Goal: Entertainment & Leisure: Consume media (video, audio)

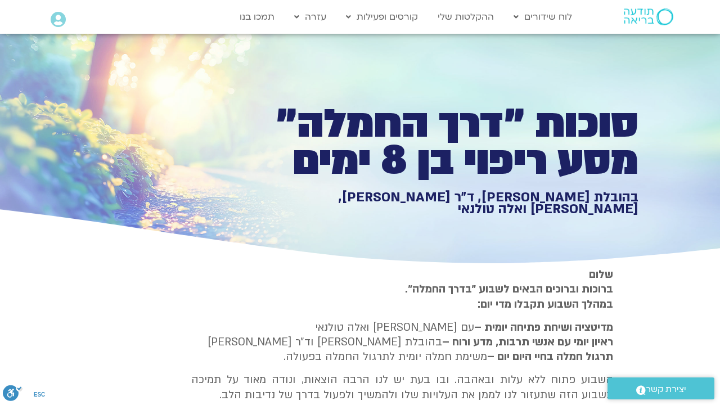
type input "641.793814"
type input "3320.68"
type input "1640.5"
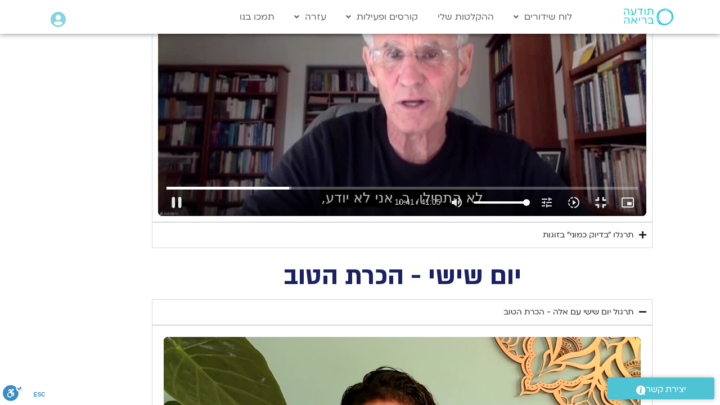
type input "642.028515"
type input "3320.68"
type input "1640.5"
type input "642.25271"
type input "3320.68"
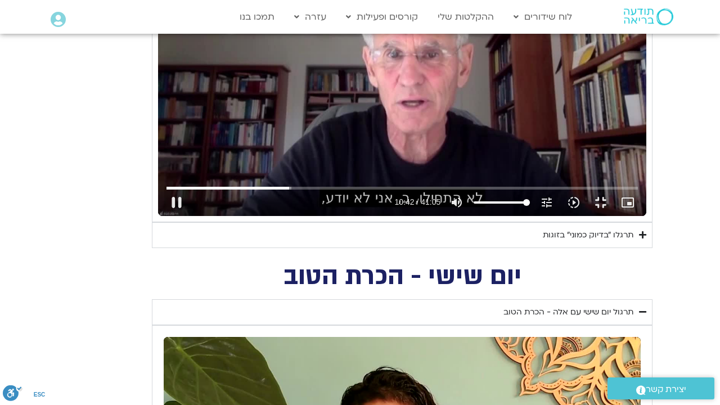
type input "1640.5"
type input "642.439079"
type input "3320.68"
type input "1640.5"
type input "642.602794"
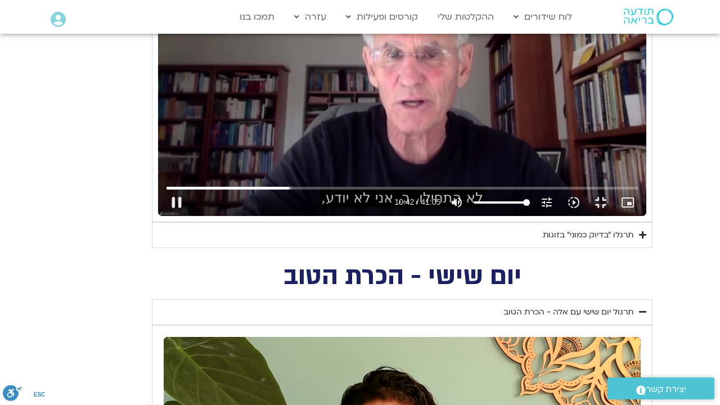
type input "3320.68"
type input "1640.5"
type input "642.772704"
type input "3320.68"
type input "1640.5"
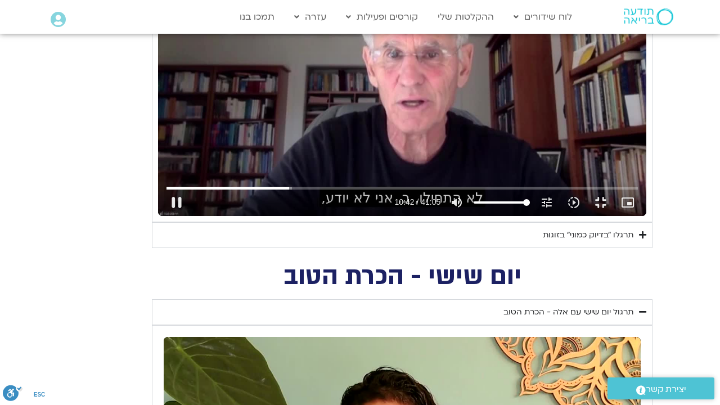
type input "642.936961"
type input "3320.68"
type input "1640.5"
type input "643.10262"
type input "3320.68"
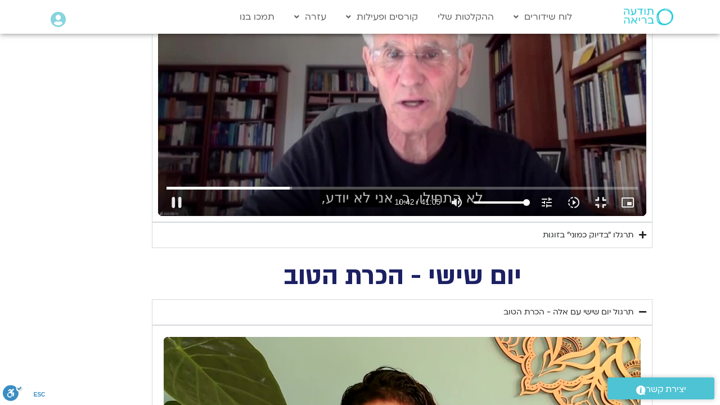
type input "1640.5"
type input "643.271347"
type input "3320.68"
type input "1640.5"
type input "643.436641"
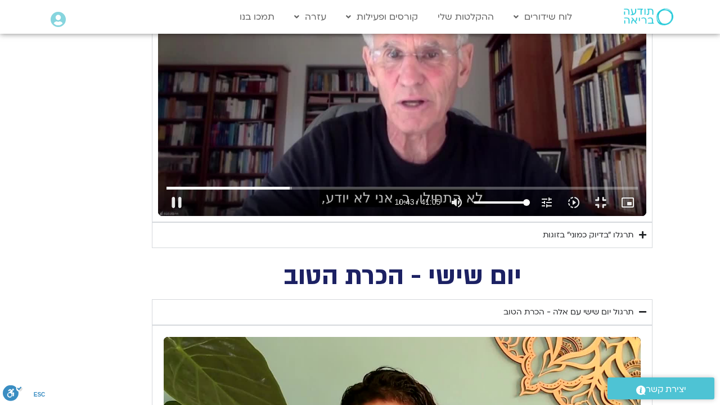
type input "3320.68"
type input "1640.5"
type input "643.613645"
type input "3320.68"
type input "1640.5"
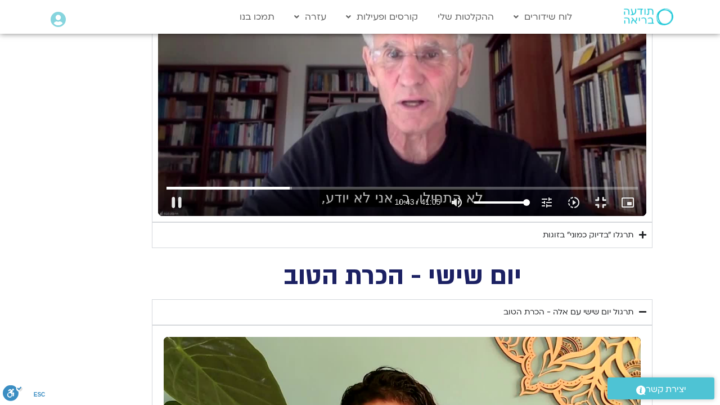
type input "643.784293"
type input "3320.68"
type input "1640.5"
type input "643.945625"
type input "3320.68"
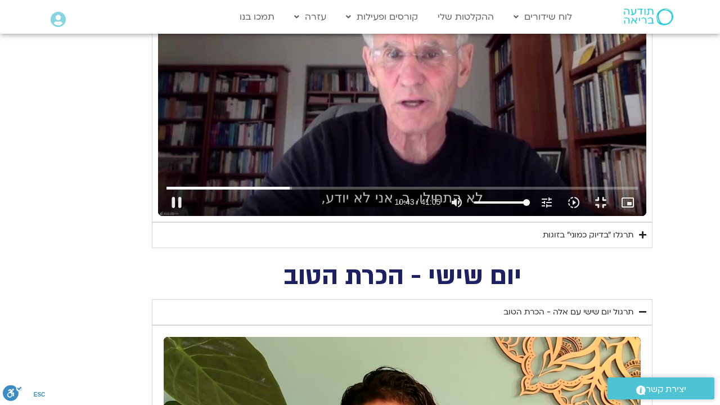
type input "1640.5"
type input "644.106439"
type input "3320.68"
type input "1640.5"
type input "644.267042"
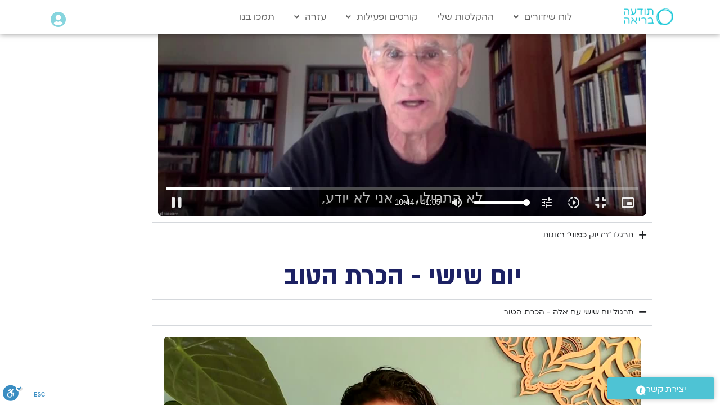
type input "3320.68"
type input "1640.5"
type input "644.428581"
type input "3320.68"
type input "1640.5"
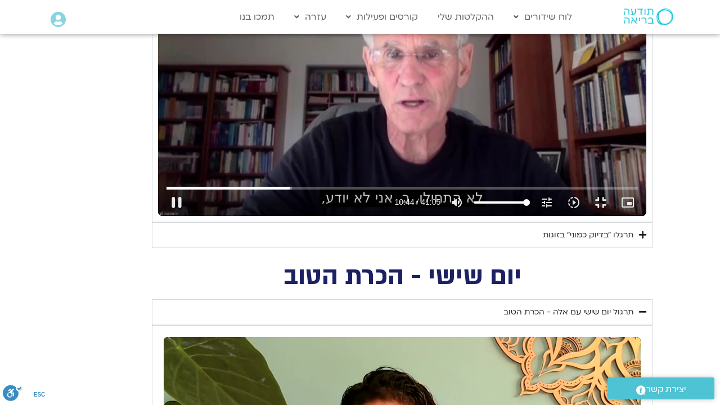
type input "644.588984"
type input "3320.68"
type input "1640.5"
type input "644.748323"
type input "3320.68"
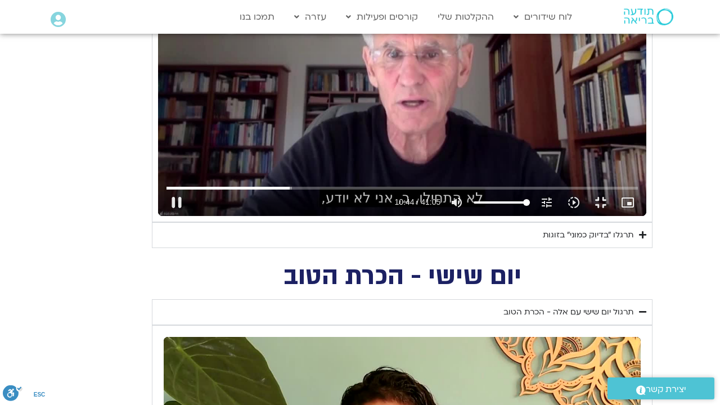
type input "1640.5"
type input "645.001005"
type input "3320.68"
type input "1640.5"
type input "645.16721"
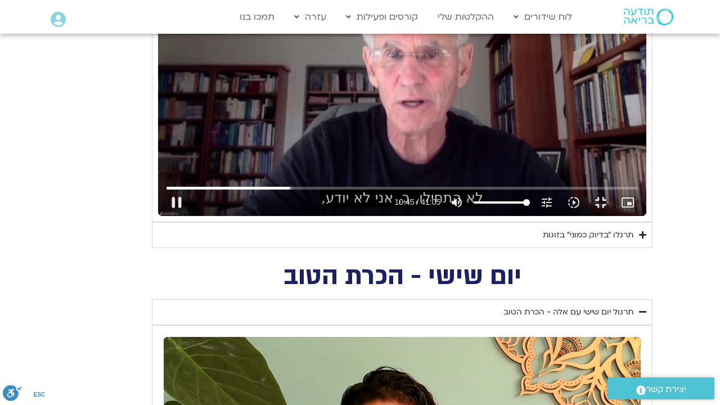
type input "3320.68"
type input "1640.5"
type input "645.337476"
type input "3320.68"
type input "1640.5"
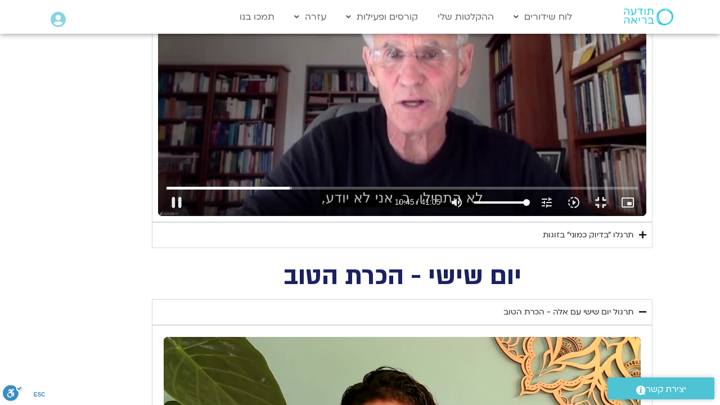
type input "645.498805"
type input "3320.68"
type input "1640.5"
type input "645.661342"
type input "3320.68"
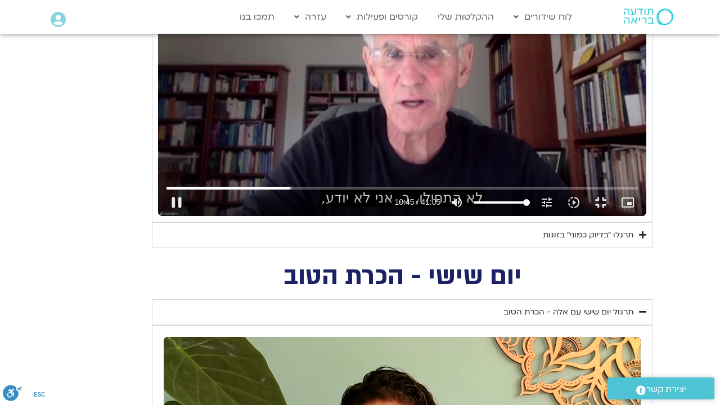
type input "1640.5"
type input "645.818789"
type input "3320.68"
type input "1640.5"
type input "3320.68"
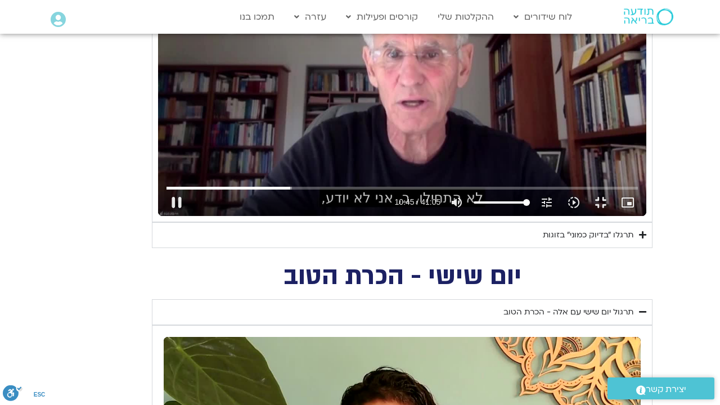
type input "1640.5"
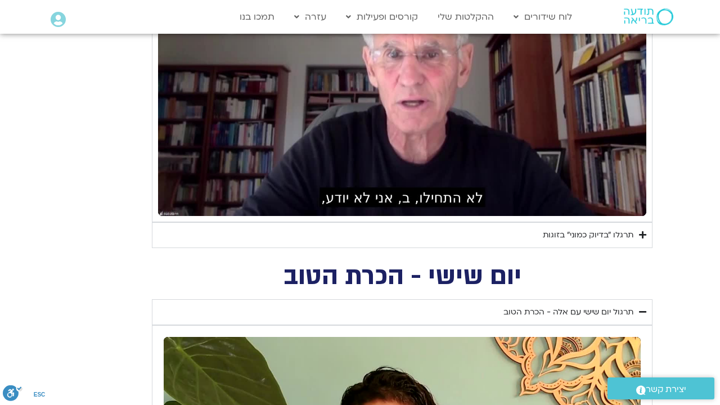
type input "3320.68"
type input "1640.5"
type input "3320.68"
type input "1640.5"
type input "3320.68"
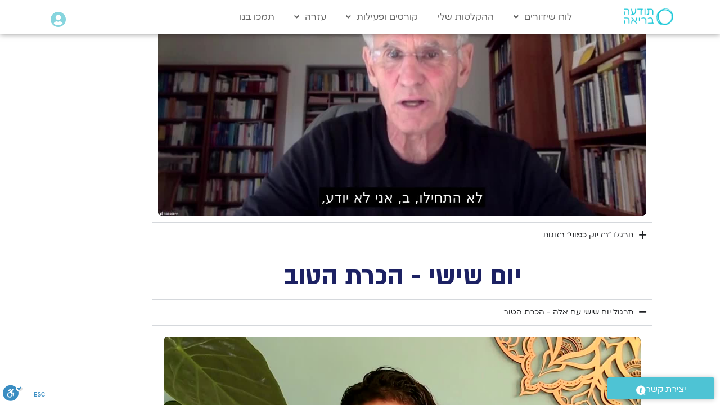
type input "1640.5"
type input "3320.68"
type input "1640.5"
type input "3320.68"
type input "1640.5"
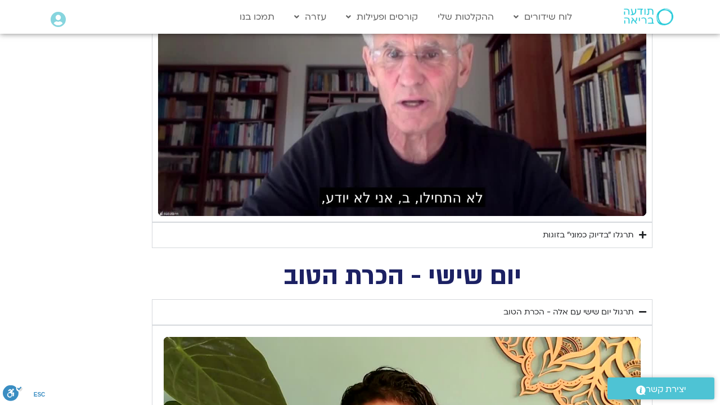
type input "3320.68"
type input "1640.5"
type input "3320.68"
type input "1640.5"
type input "3320.68"
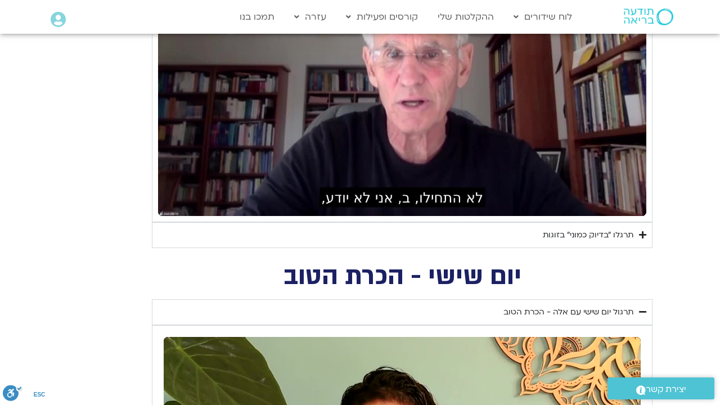
type input "1640.5"
type input "3320.68"
type input "1640.5"
type input "3320.68"
type input "1640.5"
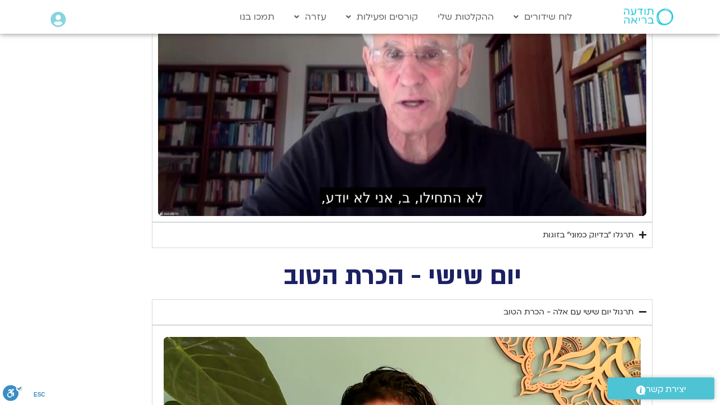
type input "3320.68"
type input "1640.5"
type input "3320.68"
type input "1640.5"
type input "3320.68"
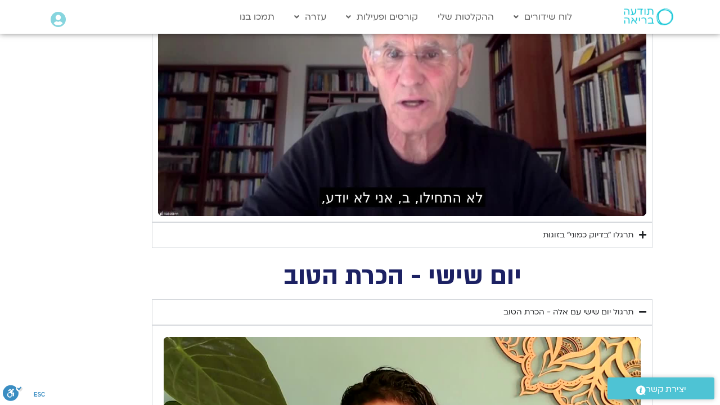
type input "1640.5"
type input "3320.68"
type input "1640.5"
type input "3320.68"
type input "1640.5"
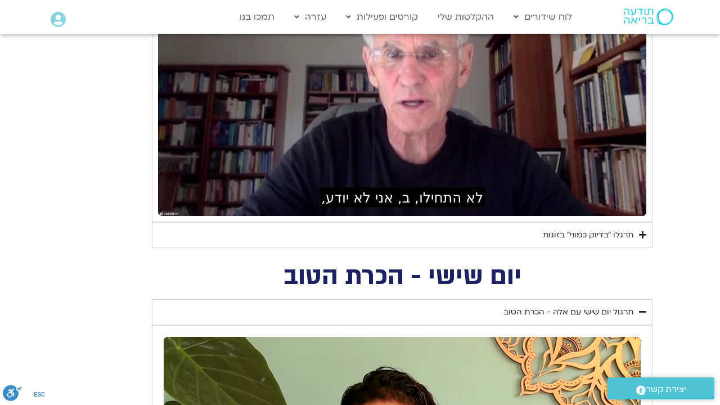
type input "3320.68"
type input "1640.5"
type input "3320.68"
type input "1640.5"
type input "3320.68"
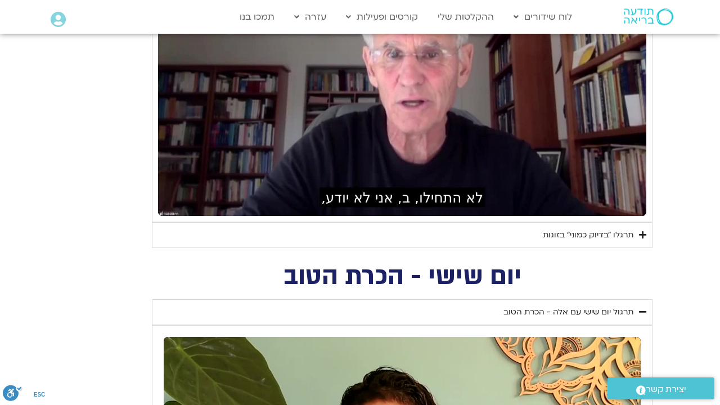
type input "1640.5"
type input "3320.68"
type input "1640.5"
type input "3320.68"
type input "1640.5"
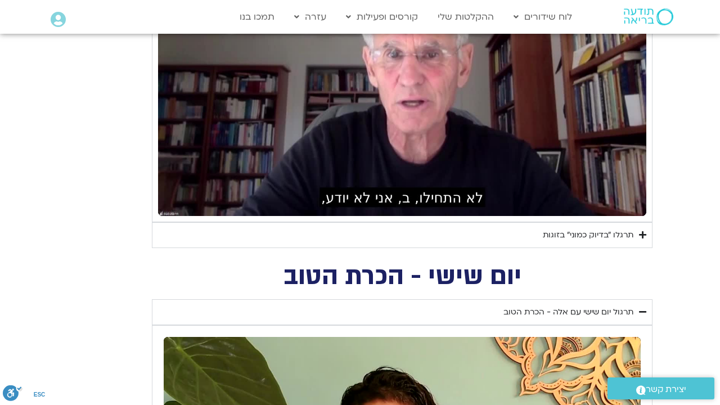
type input "3320.68"
type input "1640.5"
type input "3320.68"
type input "1640.5"
type input "3320.68"
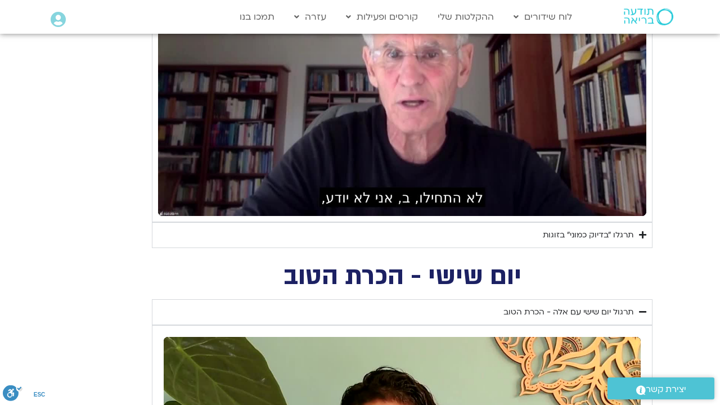
type input "1640.5"
type input "3320.68"
type input "1640.5"
type input "3320.68"
type input "1640.5"
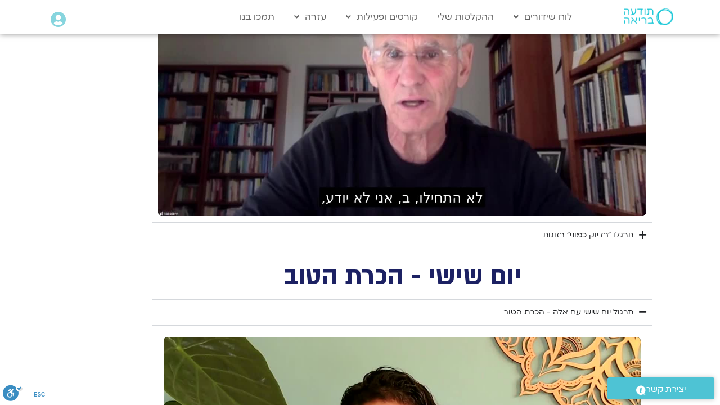
type input "3320.68"
type input "1640.5"
type input "3320.68"
type input "1640.5"
type input "3320.68"
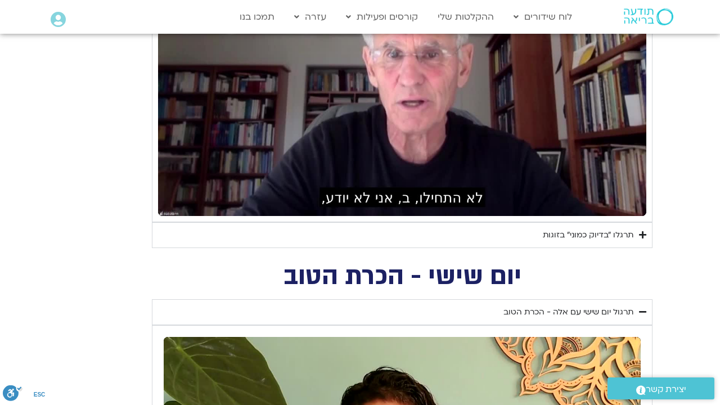
type input "1640.5"
type input "3320.68"
type input "1640.5"
type input "3320.68"
type input "1640.5"
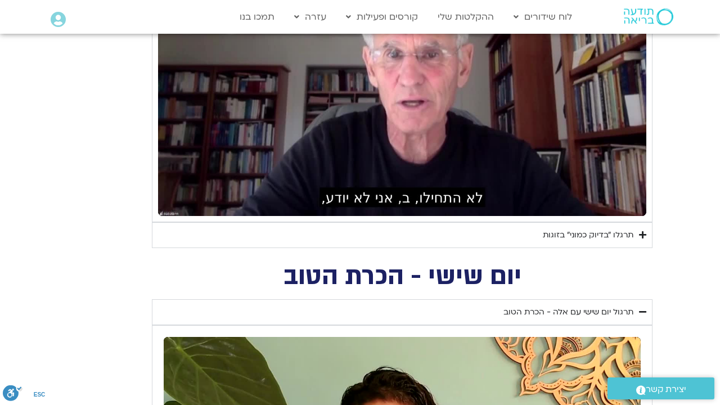
type input "3320.68"
type input "1640.5"
type input "3320.68"
type input "1640.5"
type input "3320.68"
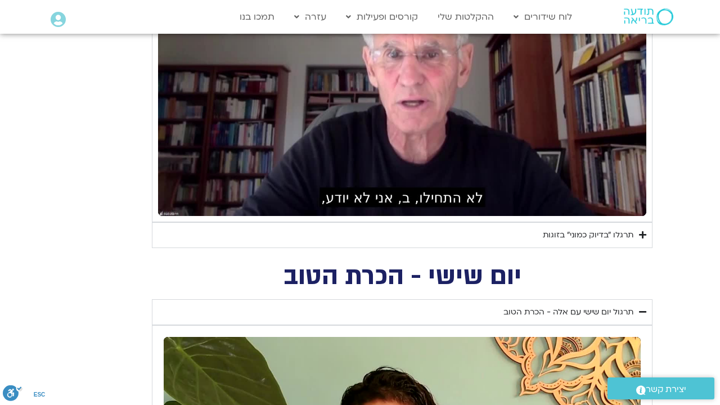
type input "1640.5"
type input "3320.68"
type input "1640.5"
type input "3320.68"
type input "1640.5"
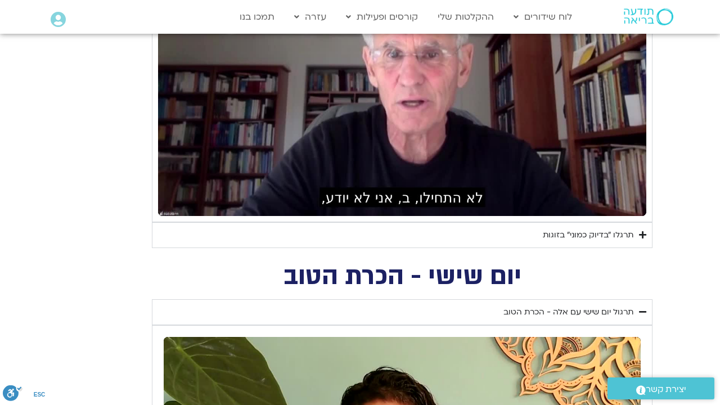
type input "3320.68"
type input "1640.5"
type input "3320.68"
type input "1640.5"
type input "3320.68"
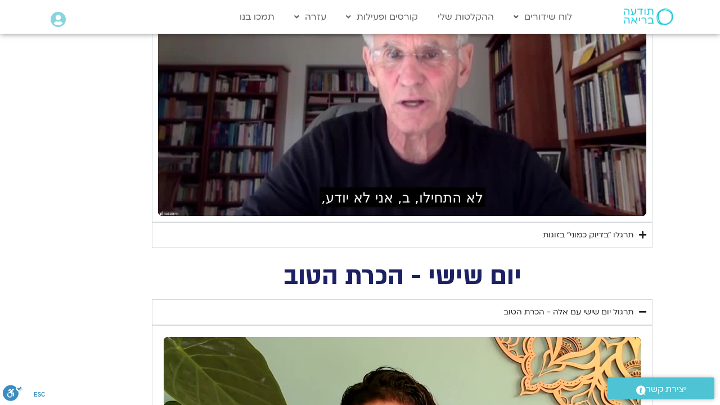
type input "1640.5"
type input "3320.68"
type input "1640.5"
type input "3320.68"
type input "1640.5"
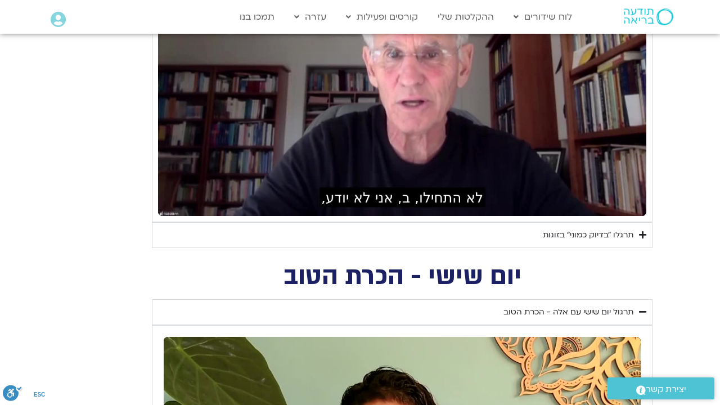
type input "3320.68"
type input "1640.5"
type input "3320.68"
type input "1640.5"
type input "3320.68"
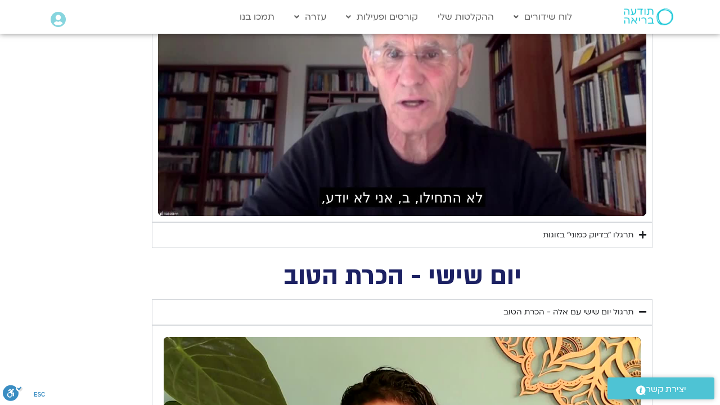
type input "1640.5"
type input "3320.68"
type input "1640.5"
type input "3320.68"
type input "1640.5"
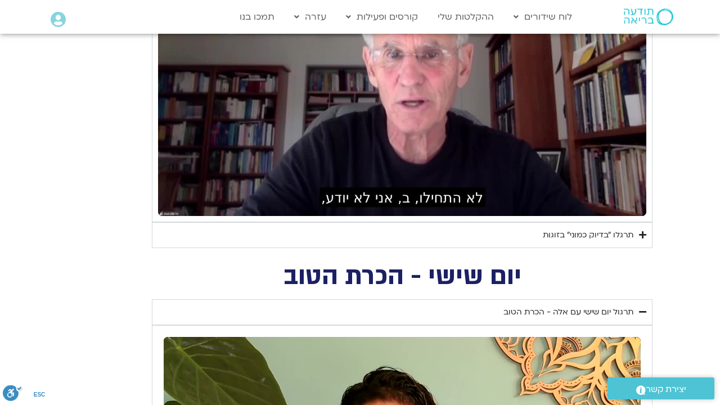
type input "3320.68"
type input "1640.5"
type input "3320.68"
type input "1640.5"
type input "3320.68"
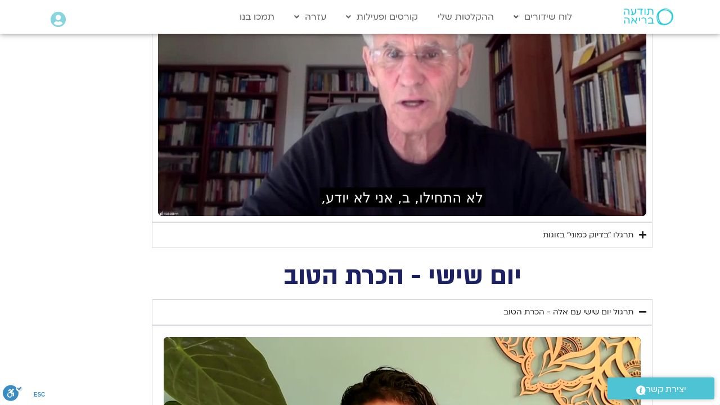
type input "1640.5"
type input "3320.68"
type input "1640.5"
type input "3320.68"
type input "1640.5"
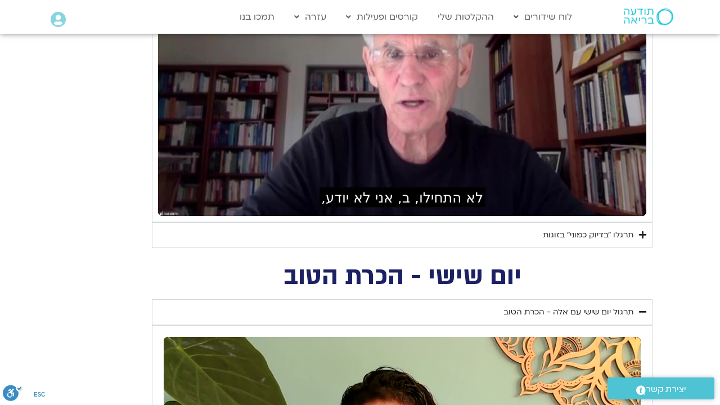
type input "3320.68"
type input "1640.5"
type input "3320.68"
type input "1640.5"
type input "3320.68"
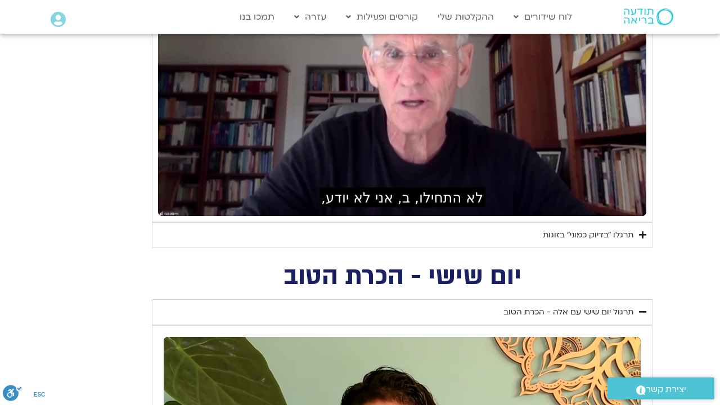
type input "1640.5"
type input "3320.68"
type input "1640.5"
type input "3320.68"
type input "1640.5"
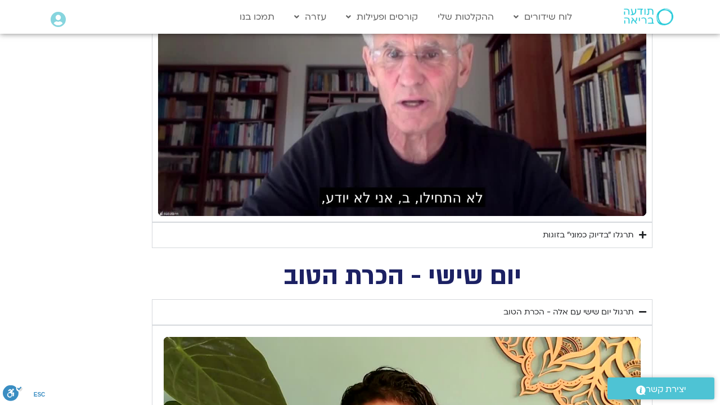
type input "3320.68"
type input "1640.5"
type input "3320.68"
type input "1640.5"
type input "3320.68"
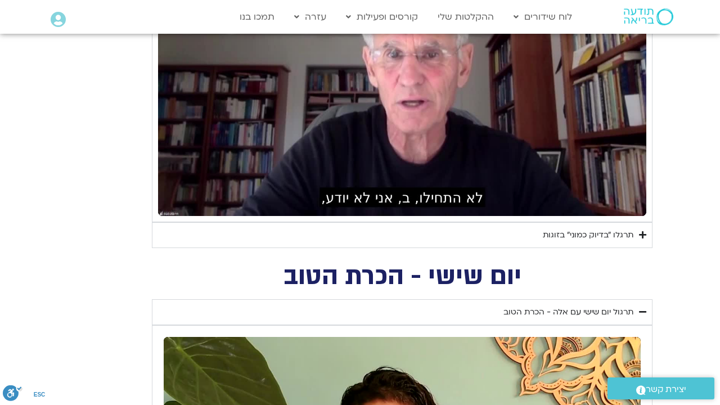
type input "1640.5"
type input "3320.68"
type input "1640.5"
type input "3320.68"
type input "1640.5"
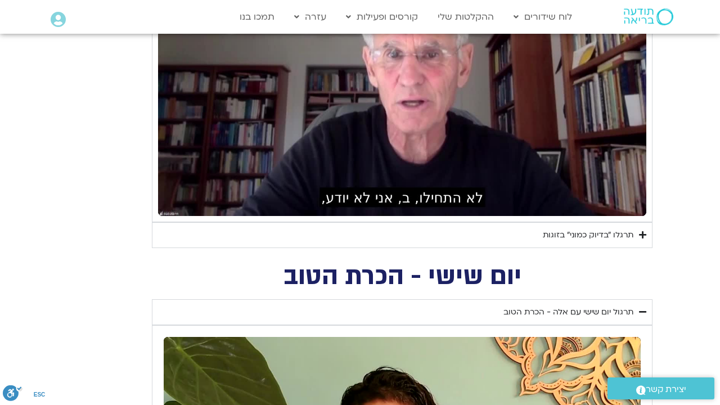
type input "3320.68"
type input "1640.5"
type input "3320.68"
type input "1640.5"
type input "3320.68"
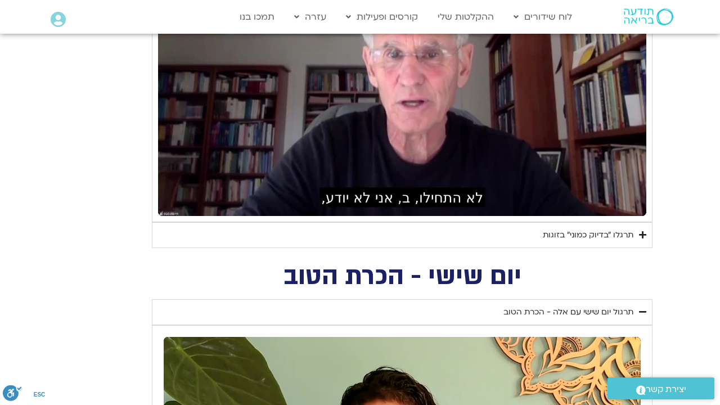
type input "1640.5"
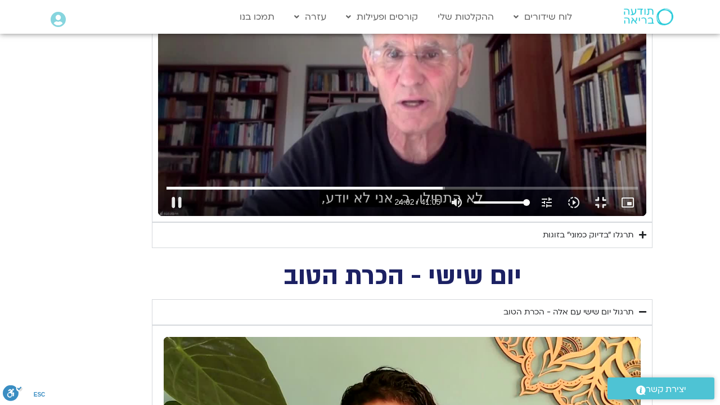
click at [609, 138] on div "Skip Ad 10:38 pause 24:02 / 41:05 volume_up Mute tune Resolution Auto 720p slow…" at bounding box center [402, 79] width 488 height 274
click at [611, 134] on div "Skip Ad 10:38 play_arrow 24:03 / 41:05 volume_up Mute tune Resolution Auto 720p…" at bounding box center [402, 79] width 488 height 274
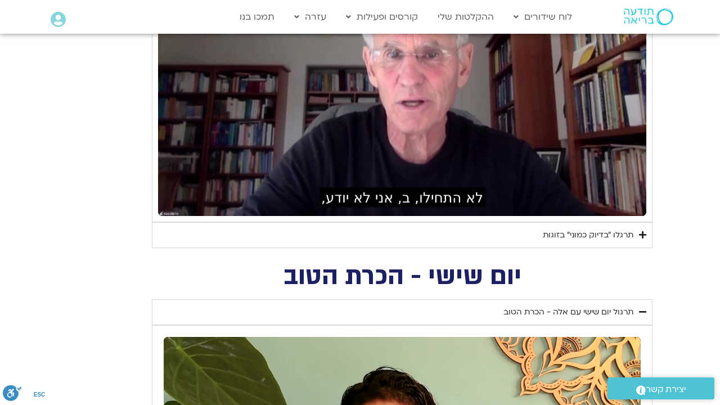
click at [402, 216] on div "Skip Ad 10:38 pause 28:12 / 41:05 volume_up Mute tune Resolution Auto 720p slow…" at bounding box center [402, 79] width 488 height 274
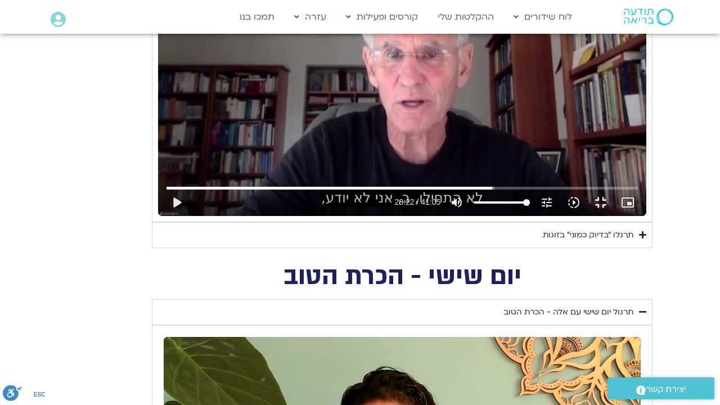
click at [393, 216] on div "Skip Ad 10:38 play_arrow 28:22 / 41:05 volume_up Mute tune Resolution Auto 720p…" at bounding box center [402, 79] width 488 height 274
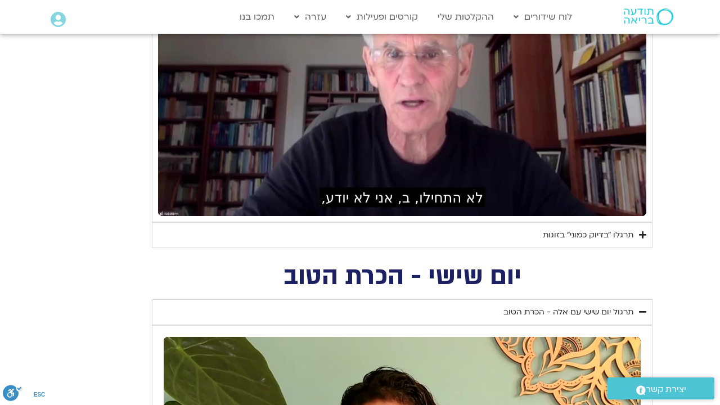
click at [270, 216] on div "Skip Ad 15:32 pause 34:50 / 41:05 volume_up Mute tune Resolution Auto 720p slow…" at bounding box center [402, 79] width 488 height 274
